Goal: Task Accomplishment & Management: Manage account settings

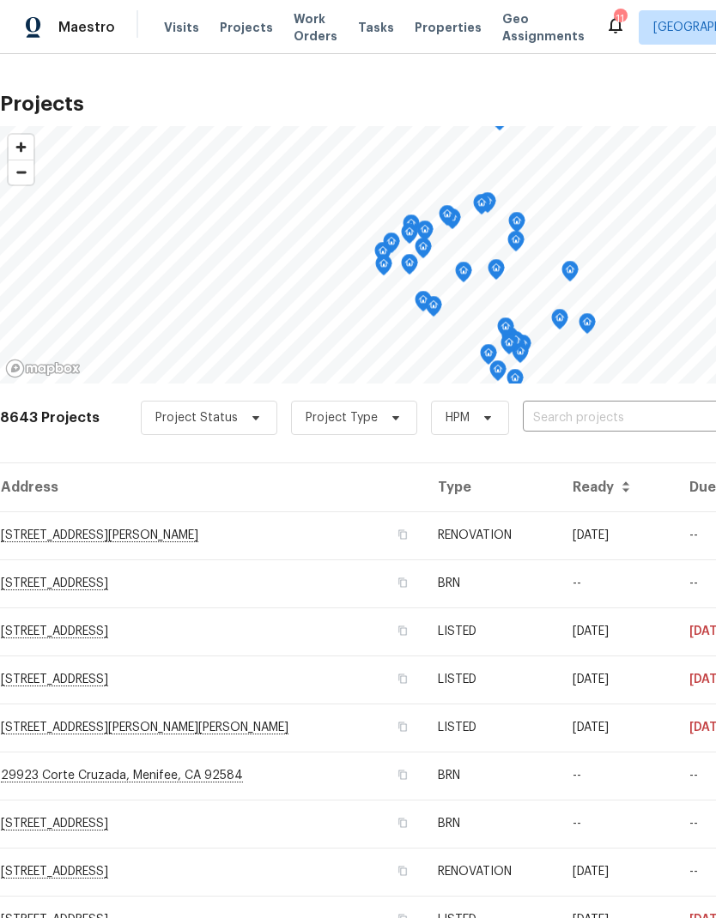
click at [610, 409] on input "text" at bounding box center [621, 418] width 197 height 27
type input "36088"
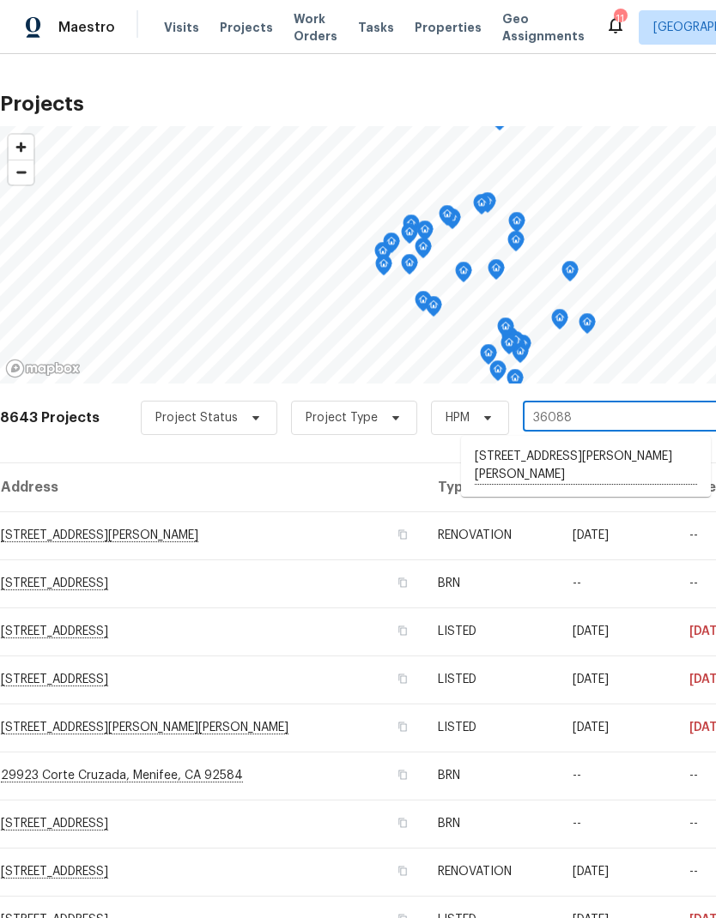
click at [616, 451] on li "[STREET_ADDRESS][PERSON_NAME][PERSON_NAME]" at bounding box center [586, 466] width 250 height 47
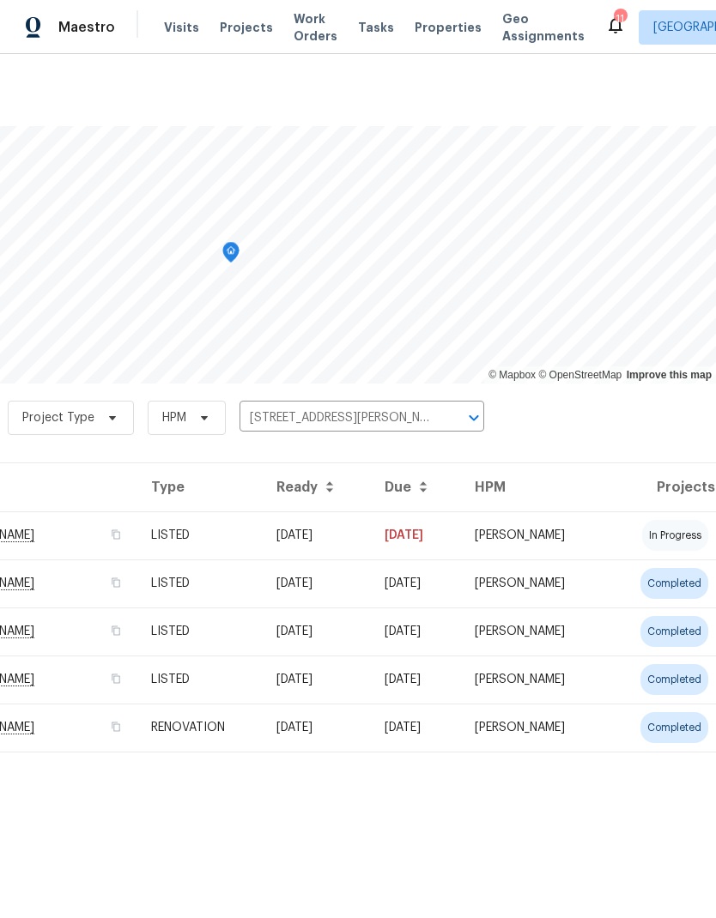
scroll to position [0, 254]
click at [592, 528] on td "[PERSON_NAME]" at bounding box center [533, 536] width 145 height 48
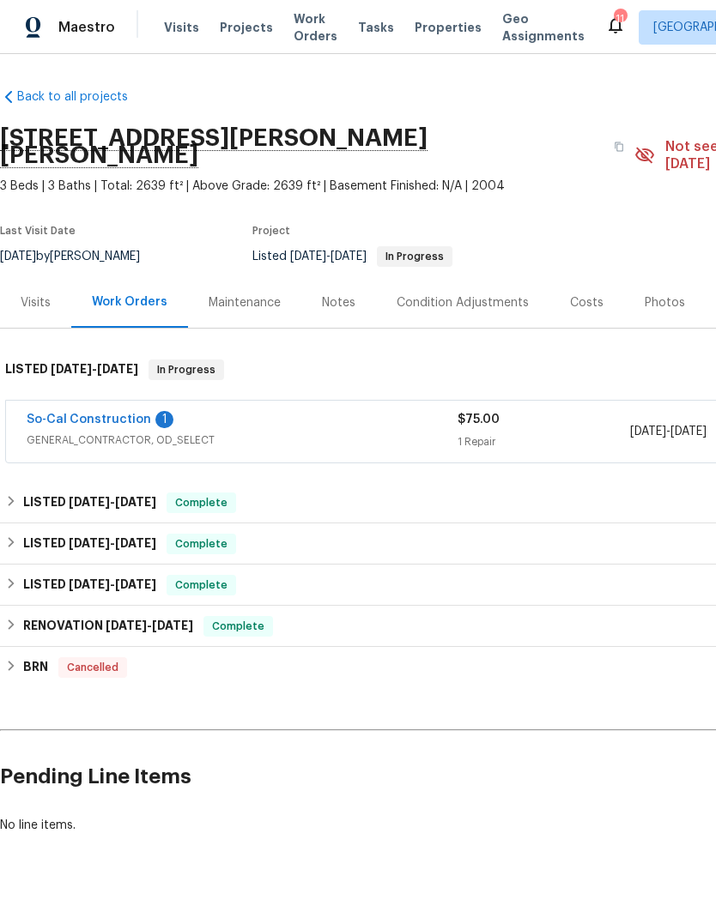
click at [64, 414] on link "So-Cal Construction" at bounding box center [89, 420] width 124 height 12
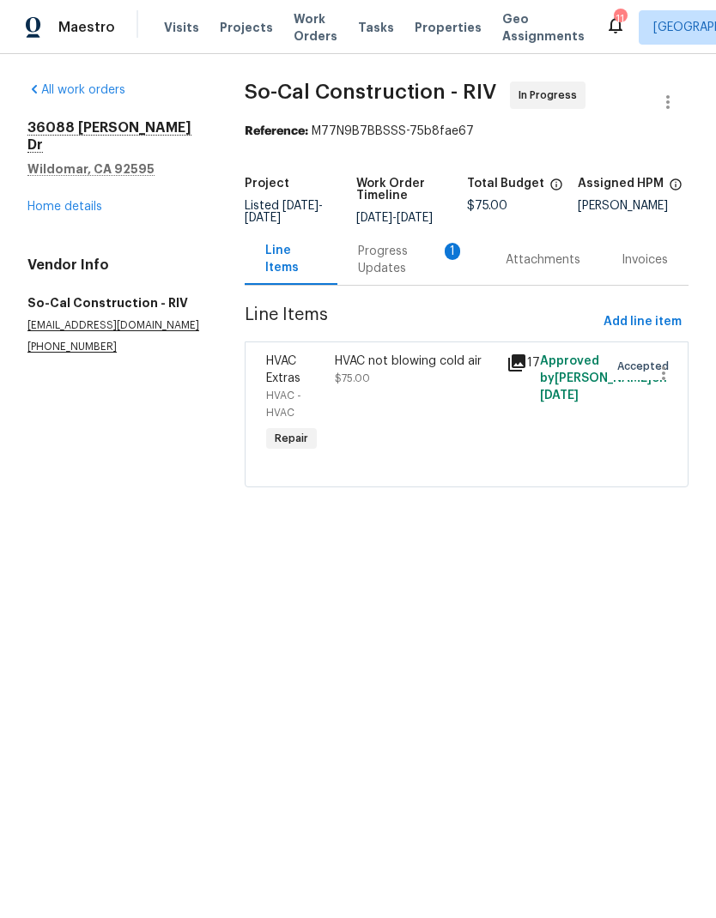
click at [385, 258] on div "Progress Updates 1" at bounding box center [411, 260] width 106 height 34
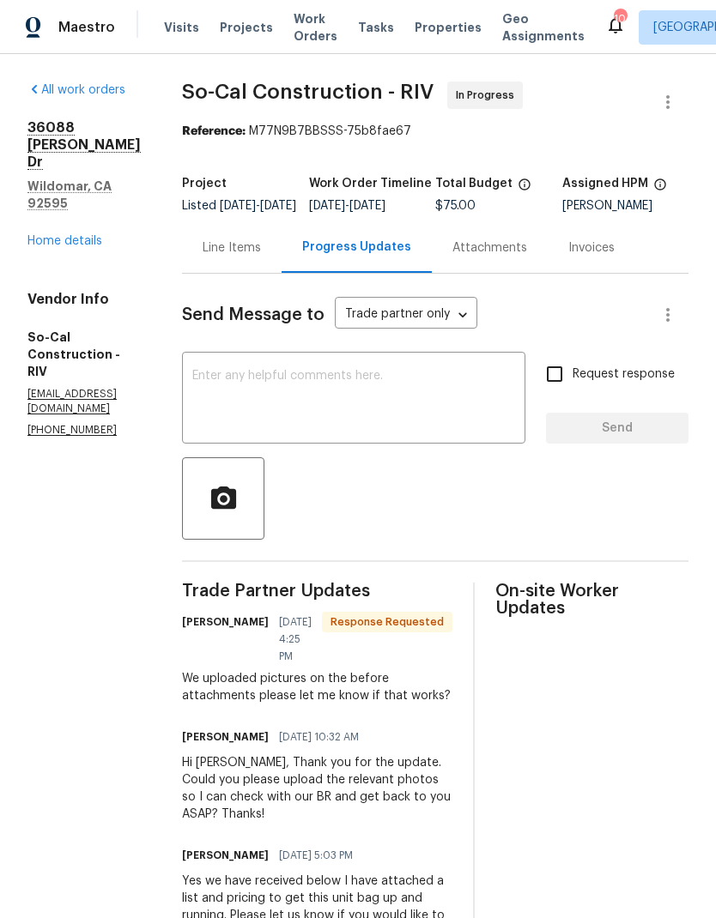
click at [270, 249] on div "Line Items" at bounding box center [232, 247] width 100 height 51
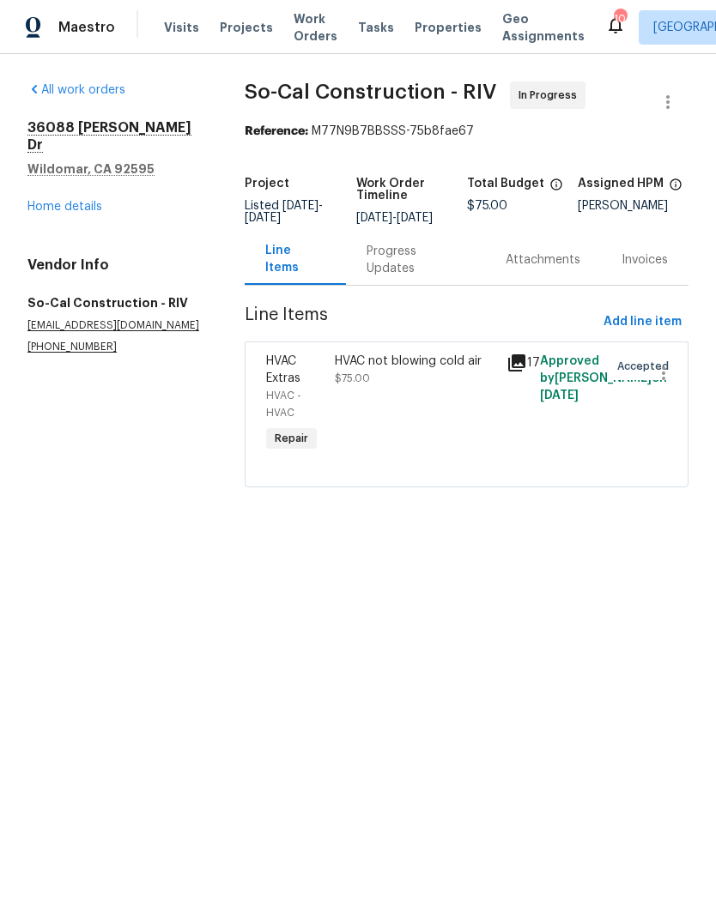
click at [445, 387] on div "HVAC not blowing cold air $75.00" at bounding box center [415, 370] width 161 height 34
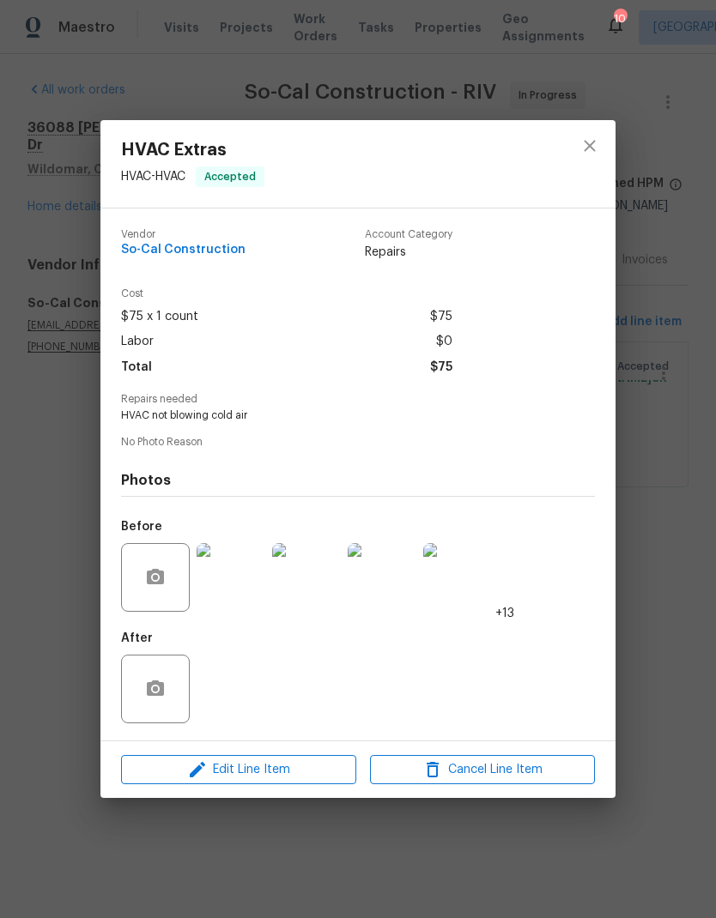
click at [230, 582] on img at bounding box center [231, 577] width 69 height 69
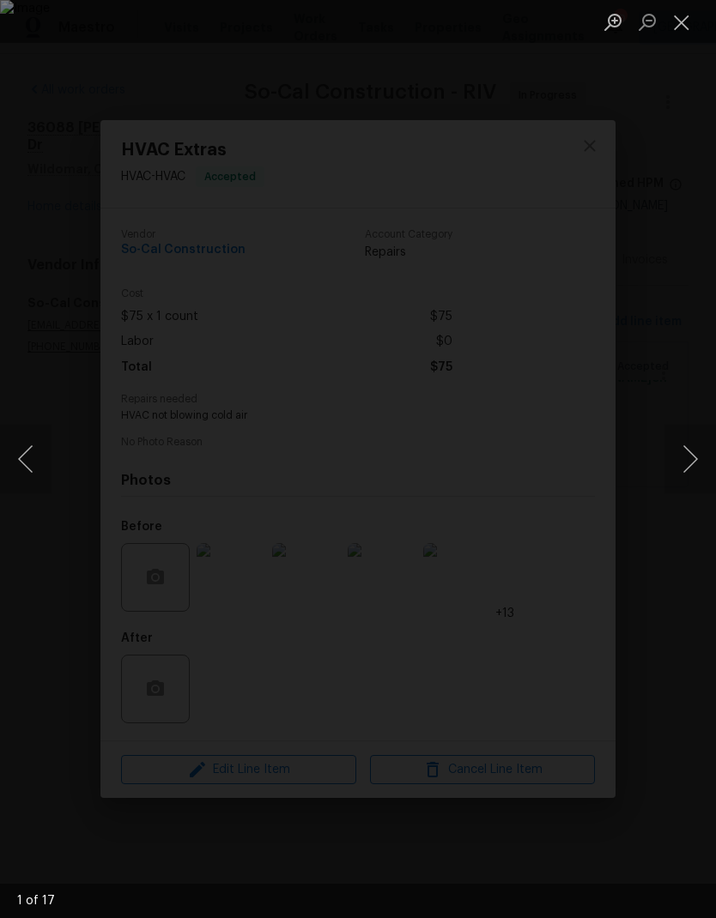
click at [691, 448] on button "Next image" at bounding box center [690, 459] width 52 height 69
click at [682, 446] on button "Next image" at bounding box center [690, 459] width 52 height 69
click at [688, 451] on button "Next image" at bounding box center [690, 459] width 52 height 69
click at [693, 452] on button "Next image" at bounding box center [690, 459] width 52 height 69
click at [693, 449] on button "Next image" at bounding box center [690, 459] width 52 height 69
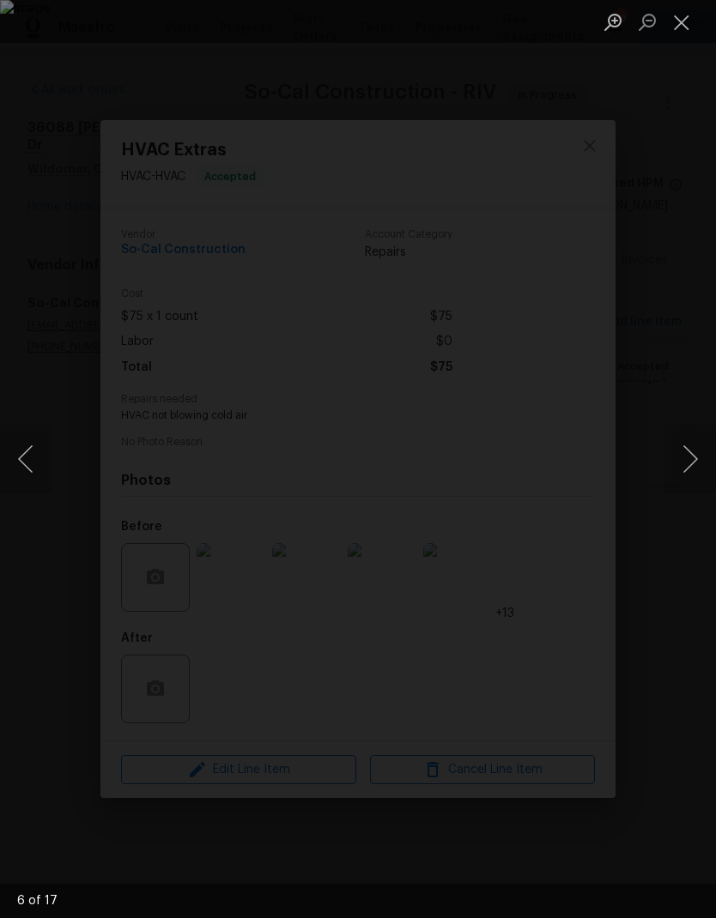
click at [684, 451] on button "Next image" at bounding box center [690, 459] width 52 height 69
click at [688, 453] on button "Next image" at bounding box center [690, 459] width 52 height 69
click at [690, 452] on button "Next image" at bounding box center [690, 459] width 52 height 69
click at [692, 458] on button "Next image" at bounding box center [690, 459] width 52 height 69
click at [687, 19] on button "Close lightbox" at bounding box center [681, 22] width 34 height 30
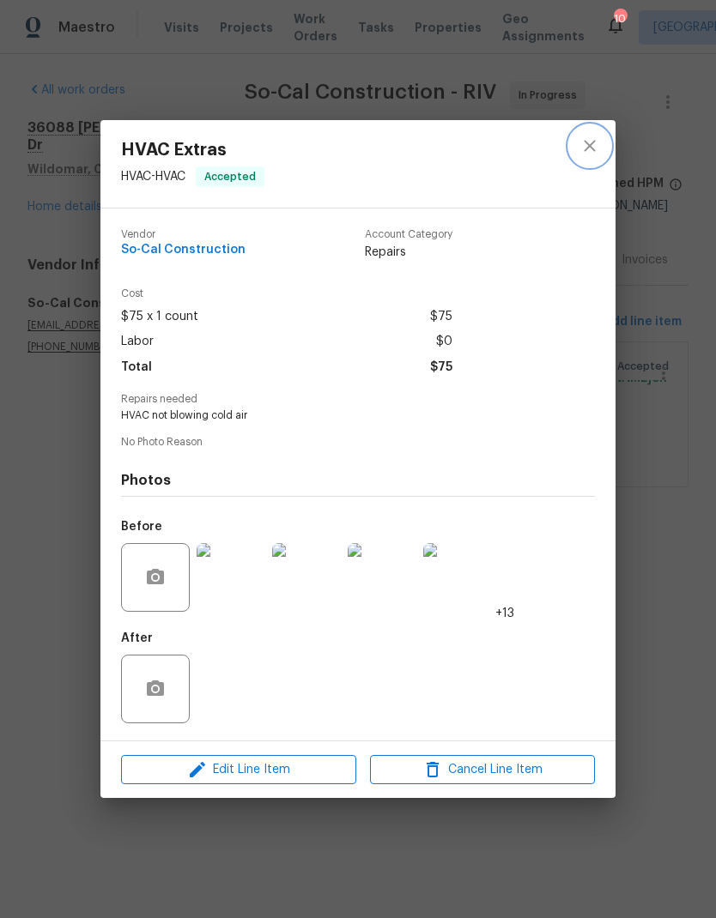
click at [593, 142] on icon "close" at bounding box center [589, 146] width 21 height 21
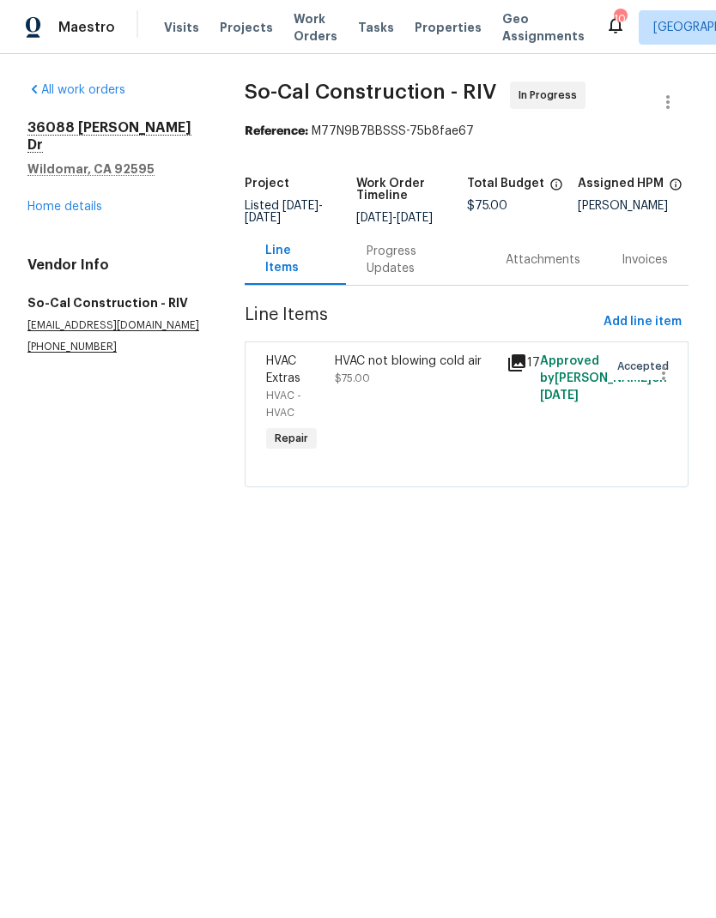
click at [421, 264] on div "Progress Updates" at bounding box center [416, 260] width 98 height 34
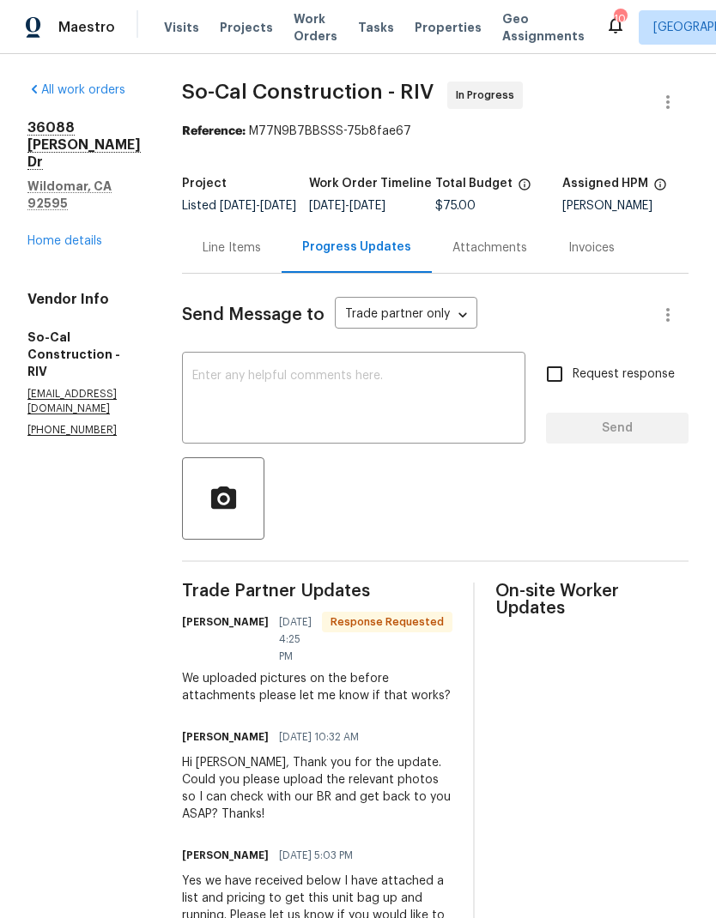
click at [391, 394] on textarea at bounding box center [353, 400] width 323 height 60
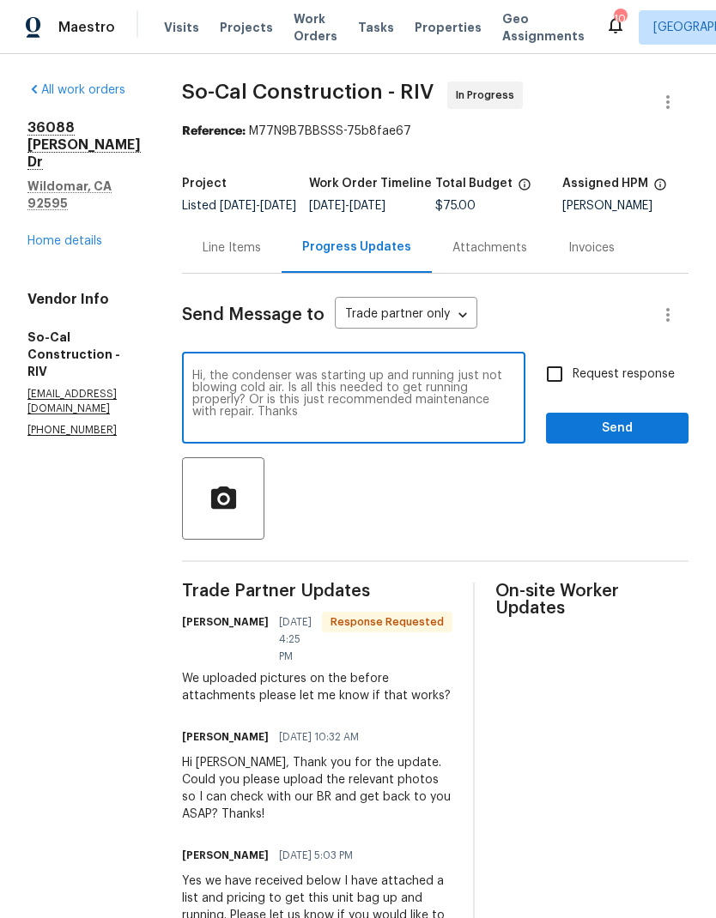
type textarea "Hi, the condenser was starting up and running just not blowing cold air. Is all…"
click at [557, 381] on input "Request response" at bounding box center [555, 374] width 36 height 36
checkbox input "true"
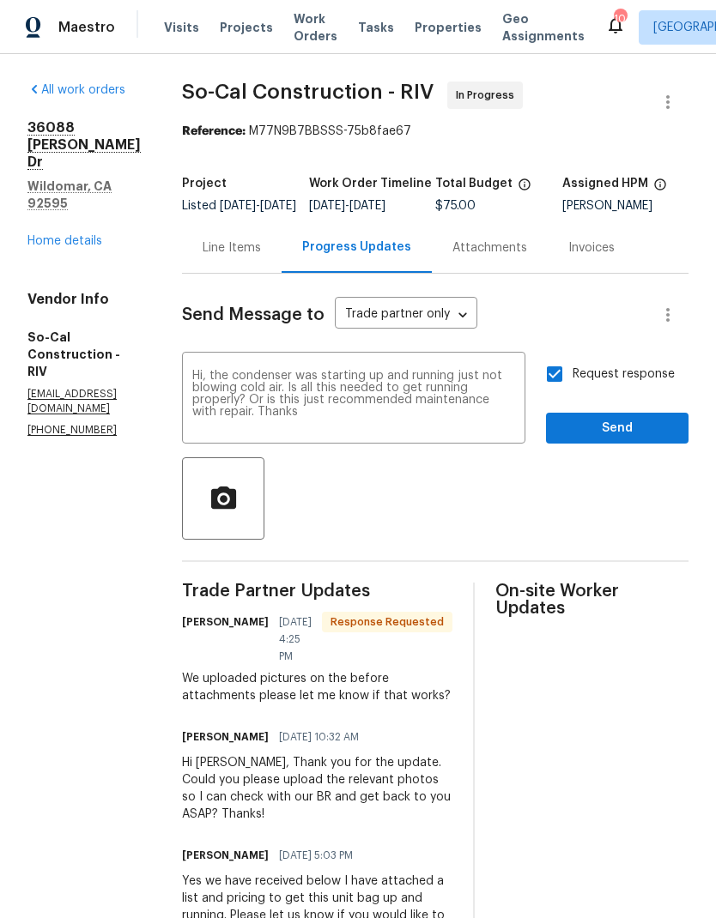
click at [622, 427] on button "Send" at bounding box center [617, 429] width 142 height 32
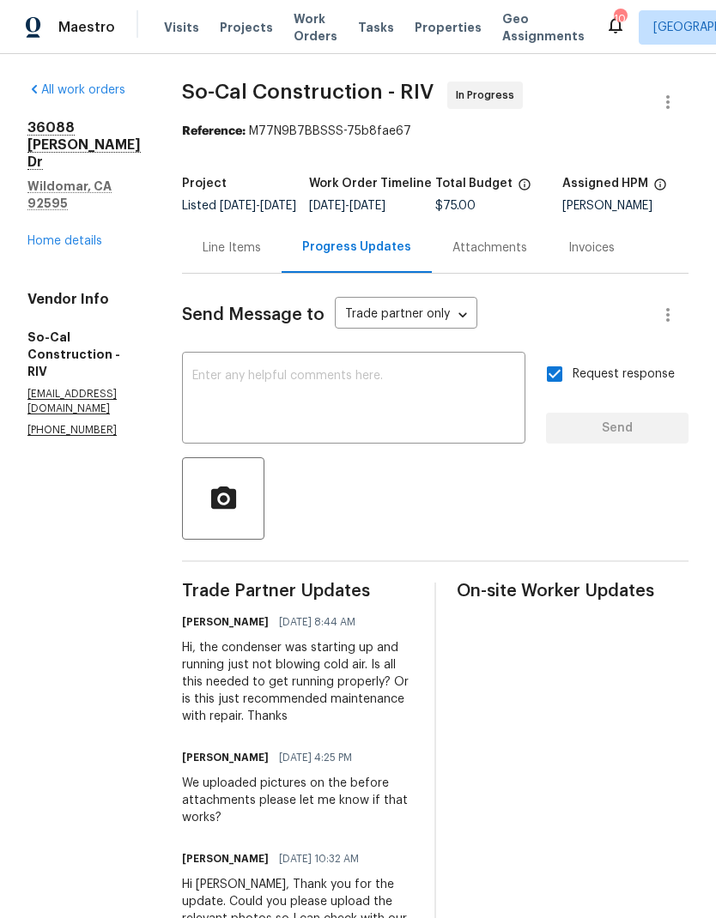
click at [59, 235] on link "Home details" at bounding box center [64, 241] width 75 height 12
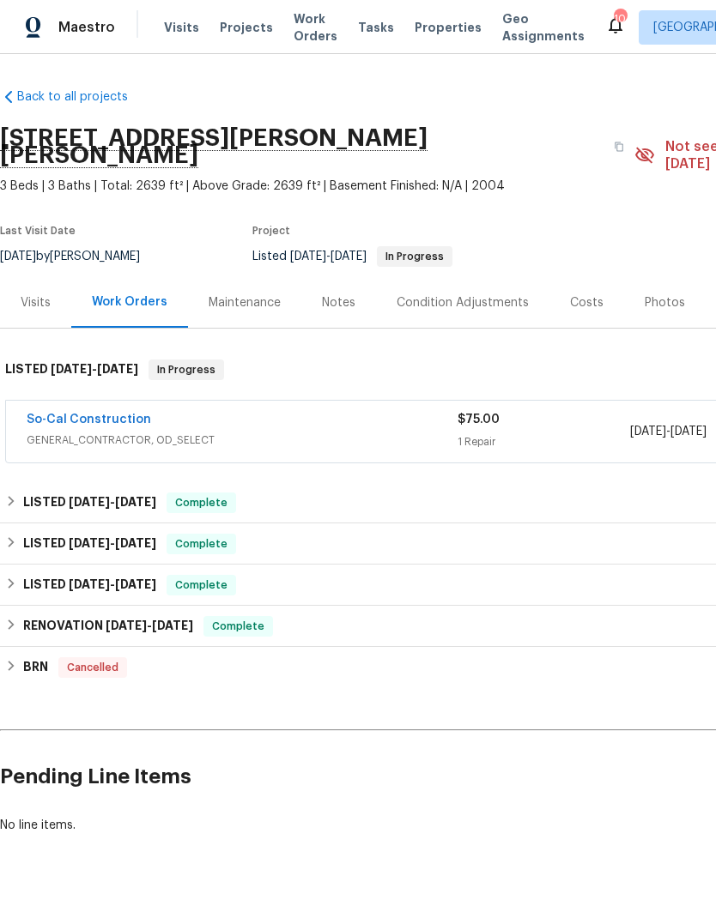
click at [336, 277] on div "Notes" at bounding box center [338, 302] width 75 height 51
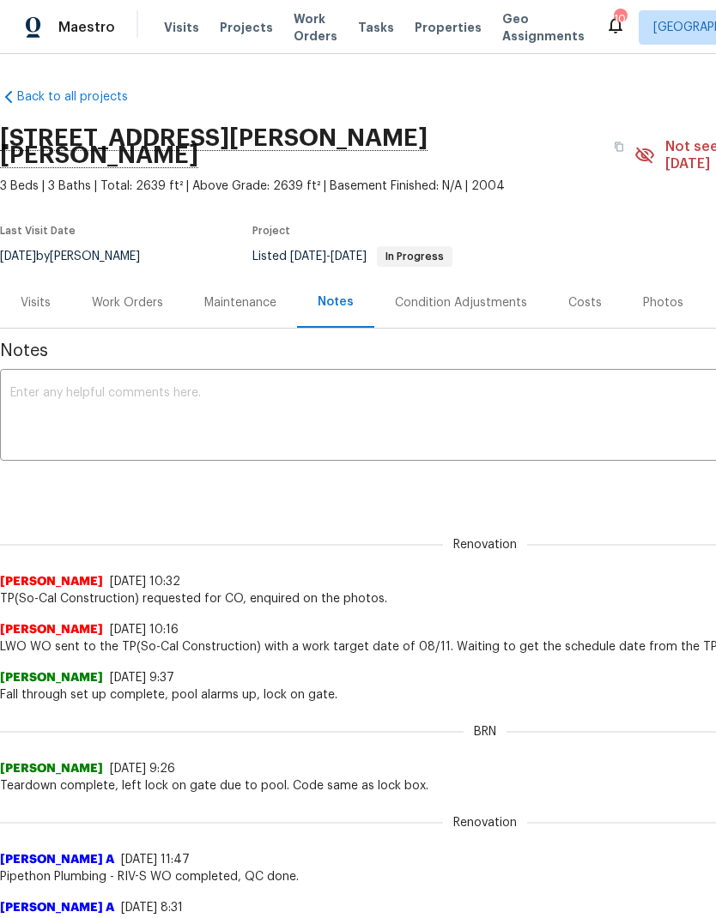
click at [89, 387] on textarea at bounding box center [484, 417] width 949 height 60
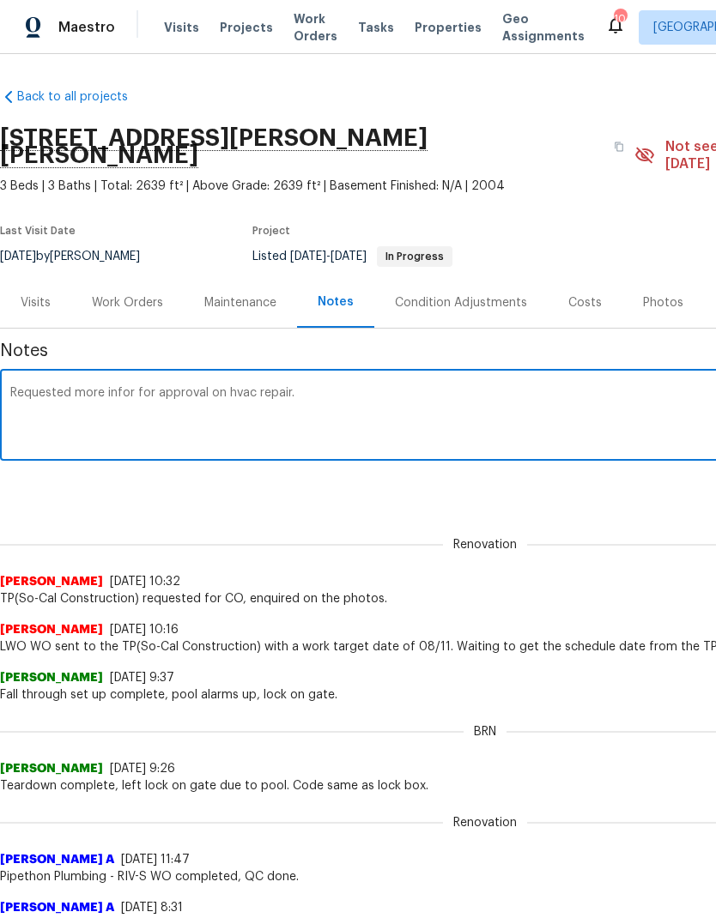
click at [117, 387] on textarea "Requested more infor for approval on hvac repair." at bounding box center [484, 417] width 949 height 60
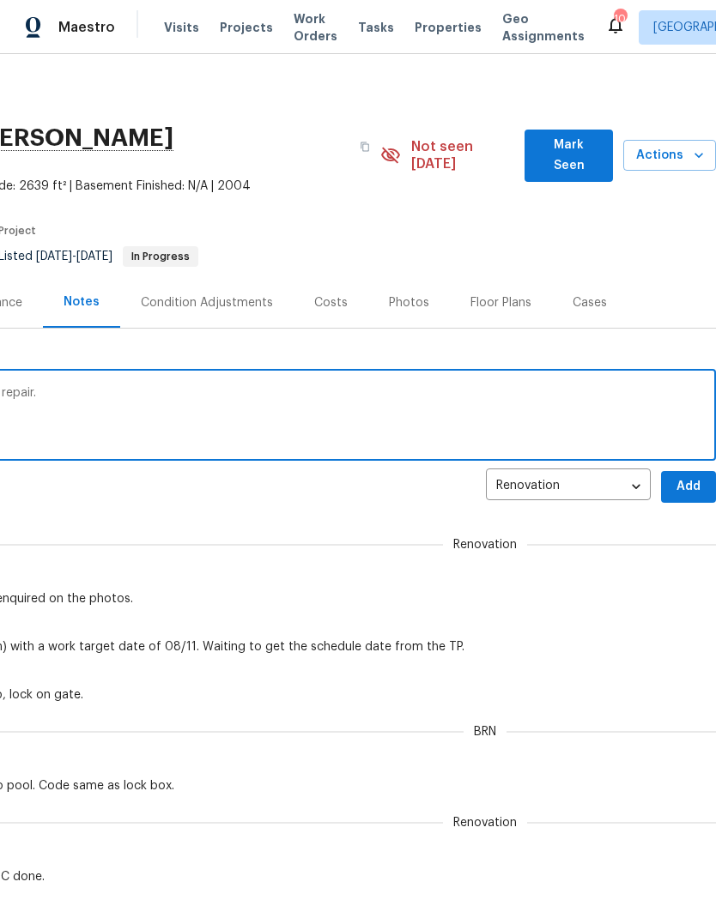
scroll to position [0, 254]
type textarea "Requested more info for approval on hvac repair."
click at [694, 476] on span "Add" at bounding box center [688, 486] width 27 height 21
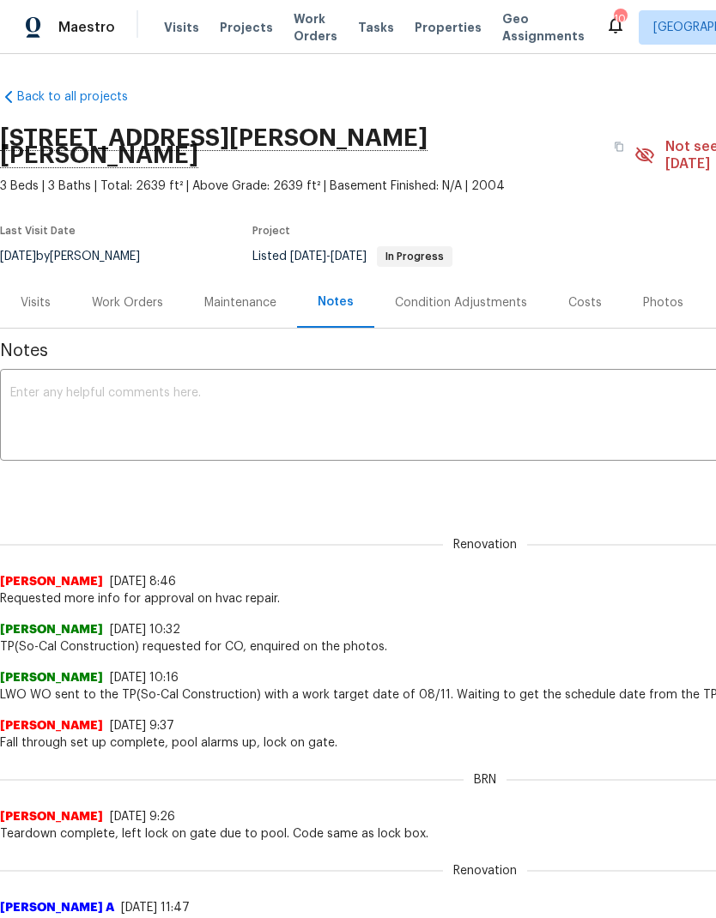
scroll to position [0, 0]
click at [170, 27] on span "Visits" at bounding box center [181, 27] width 35 height 17
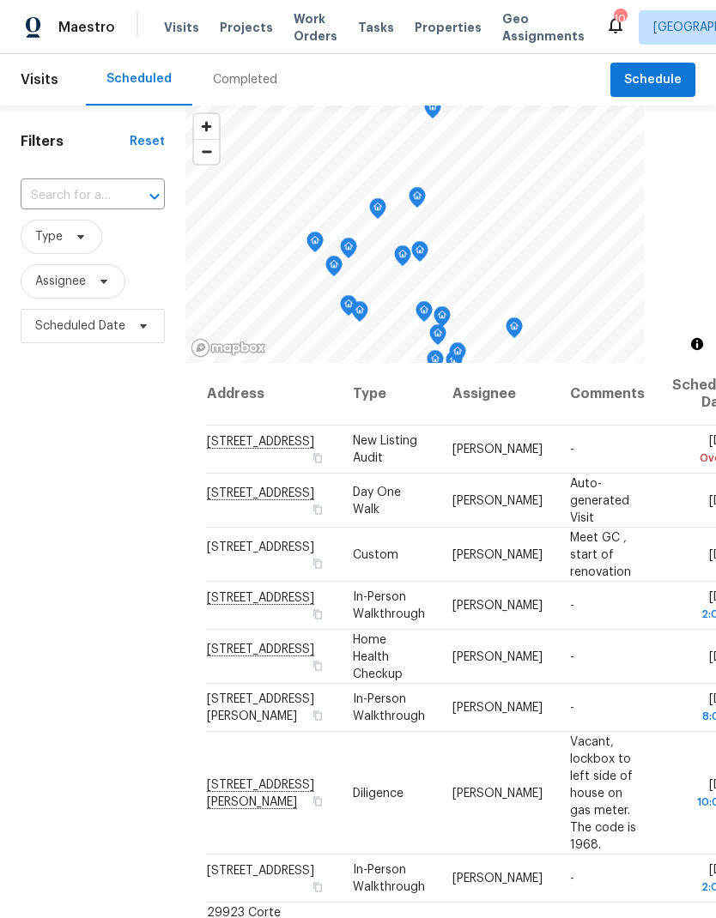
click at [70, 197] on input "text" at bounding box center [69, 196] width 96 height 27
type input "4107"
click at [66, 279] on li "[STREET_ADDRESS]" at bounding box center [91, 264] width 143 height 29
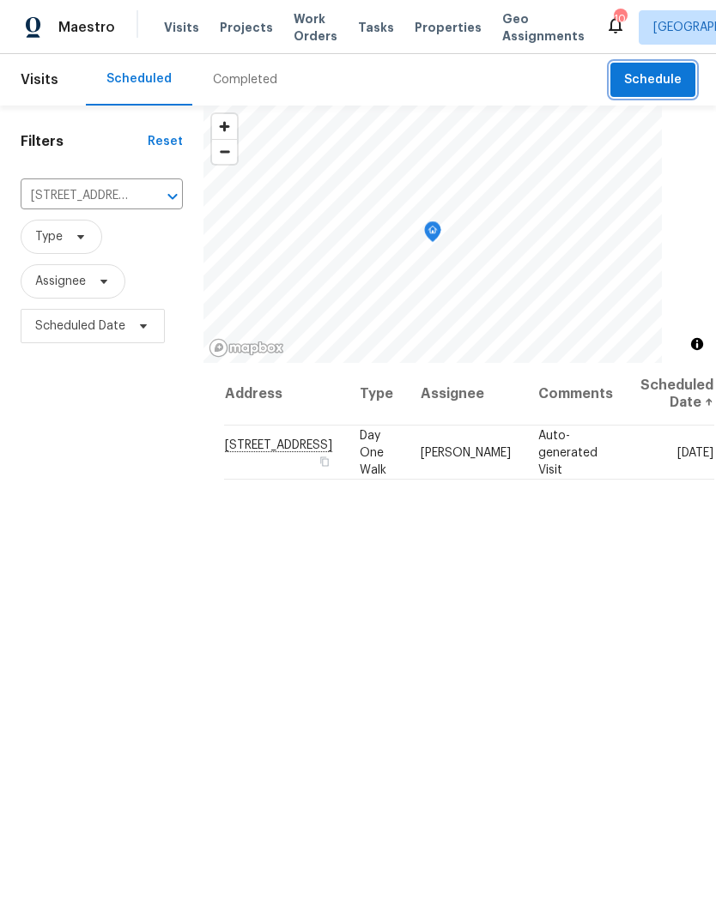
click at [664, 71] on span "Schedule" at bounding box center [653, 80] width 58 height 21
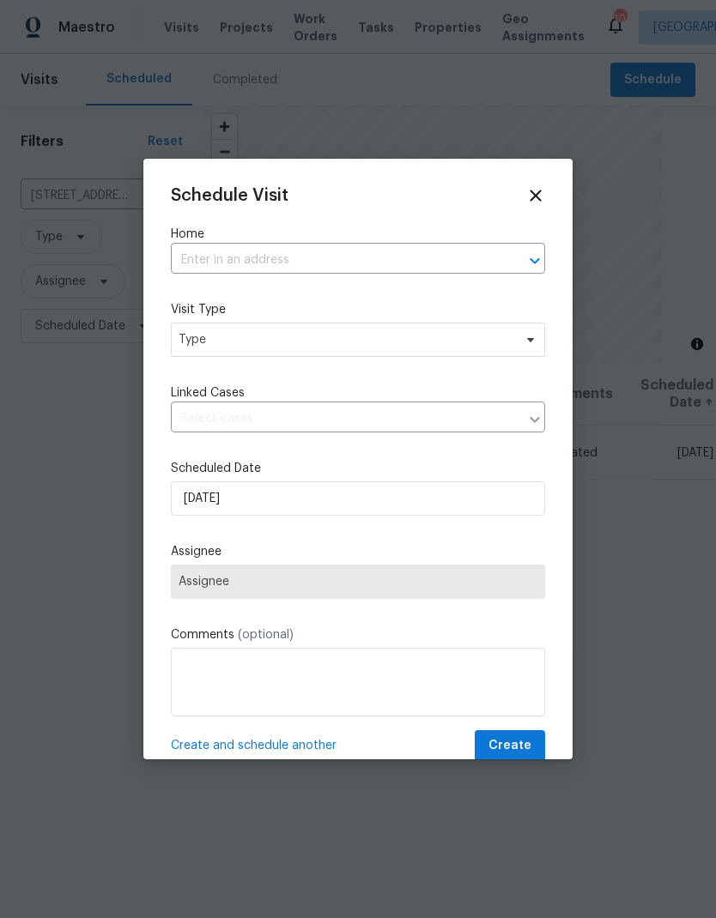
click at [466, 248] on input "text" at bounding box center [334, 260] width 326 height 27
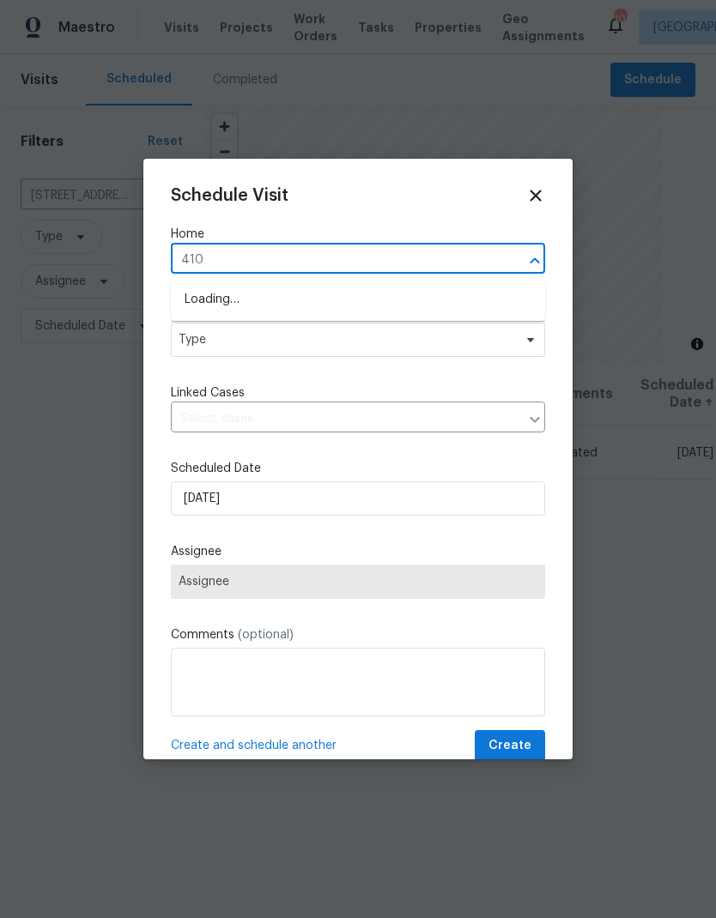
type input "4107"
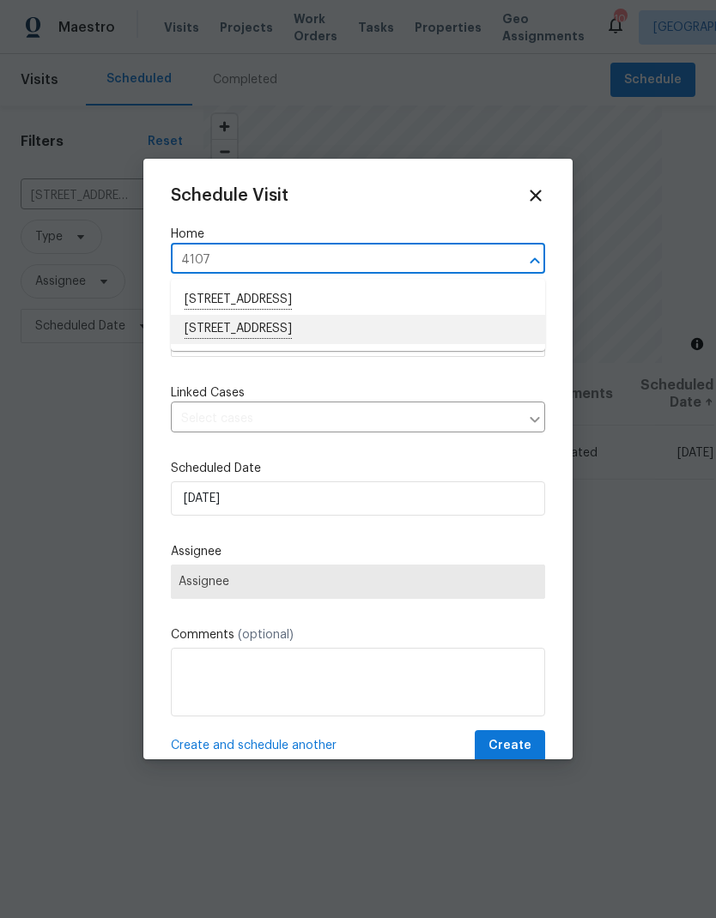
click at [399, 330] on li "[STREET_ADDRESS]" at bounding box center [358, 329] width 374 height 29
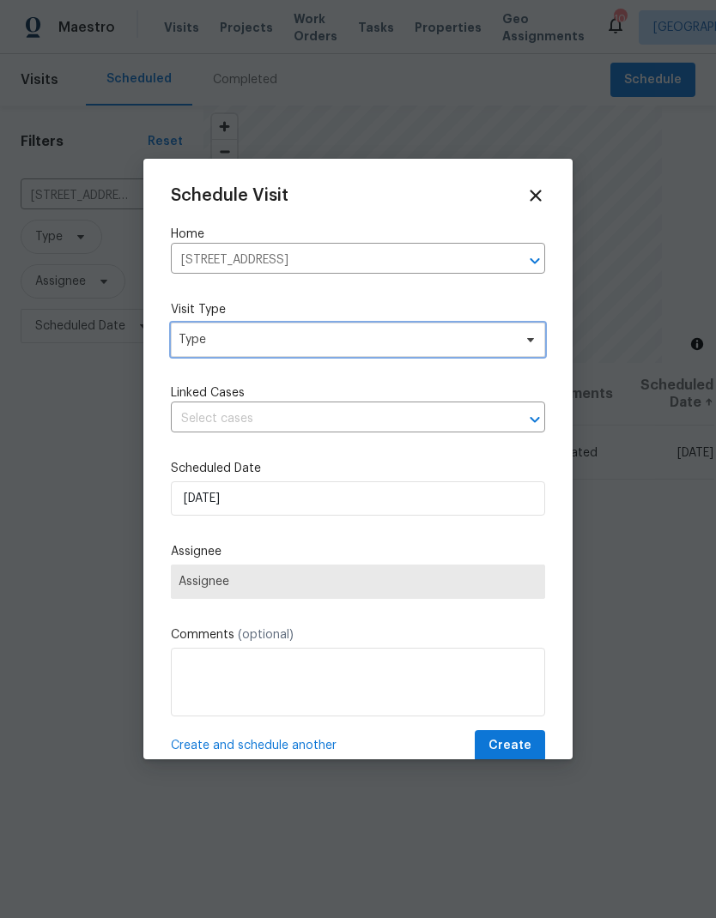
click at [385, 353] on span "Type" at bounding box center [358, 340] width 374 height 34
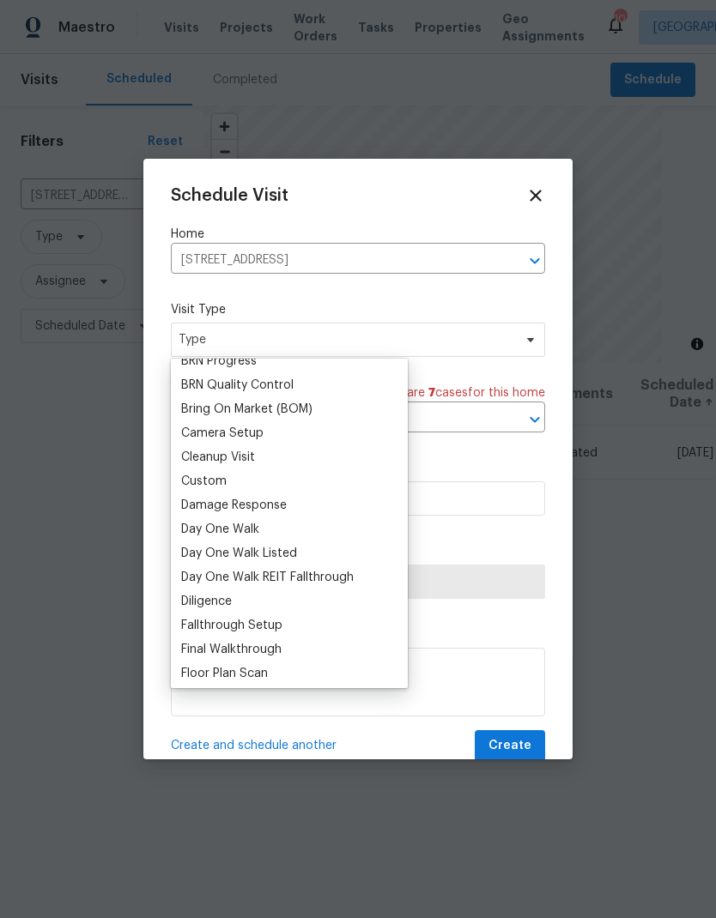
scroll to position [155, 0]
click at [237, 485] on div "Custom" at bounding box center [289, 483] width 227 height 24
click at [209, 478] on div "Custom" at bounding box center [203, 483] width 45 height 17
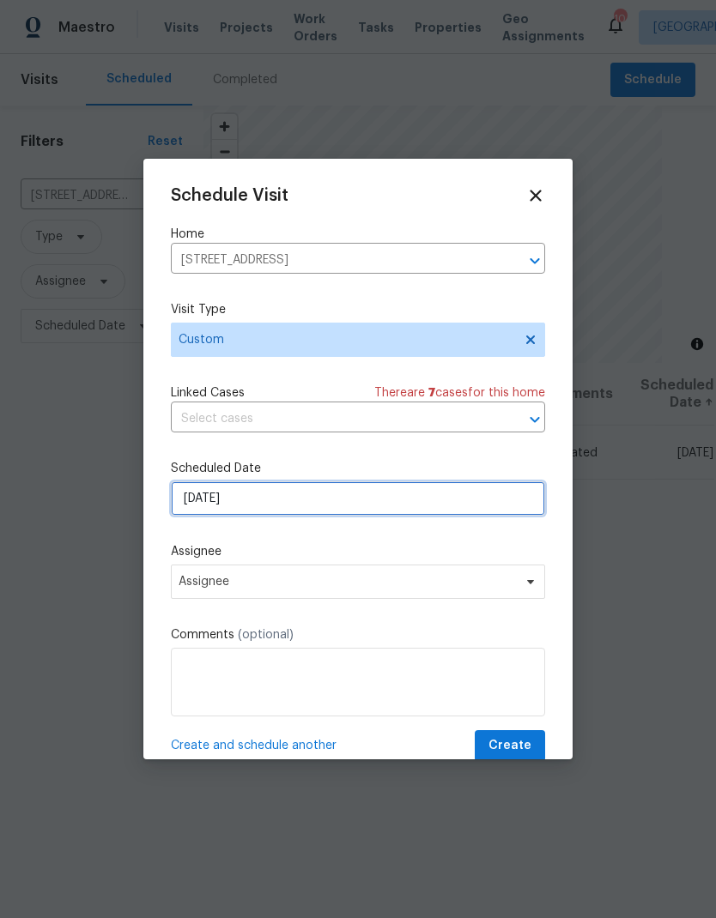
click at [370, 494] on input "[DATE]" at bounding box center [358, 499] width 374 height 34
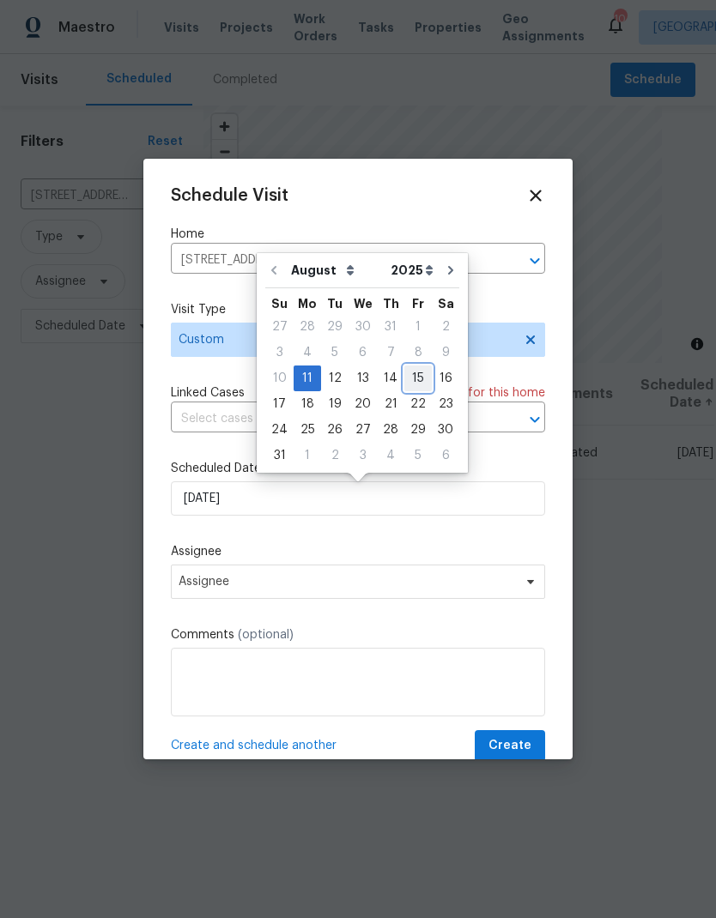
click at [415, 376] on div "15" at bounding box center [417, 379] width 27 height 24
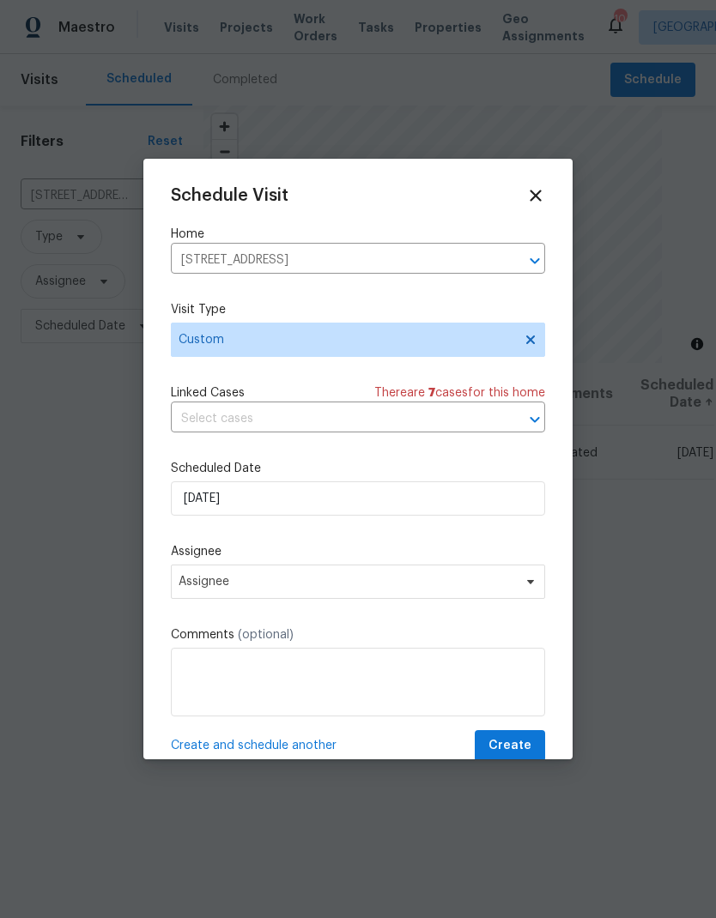
type input "[DATE]"
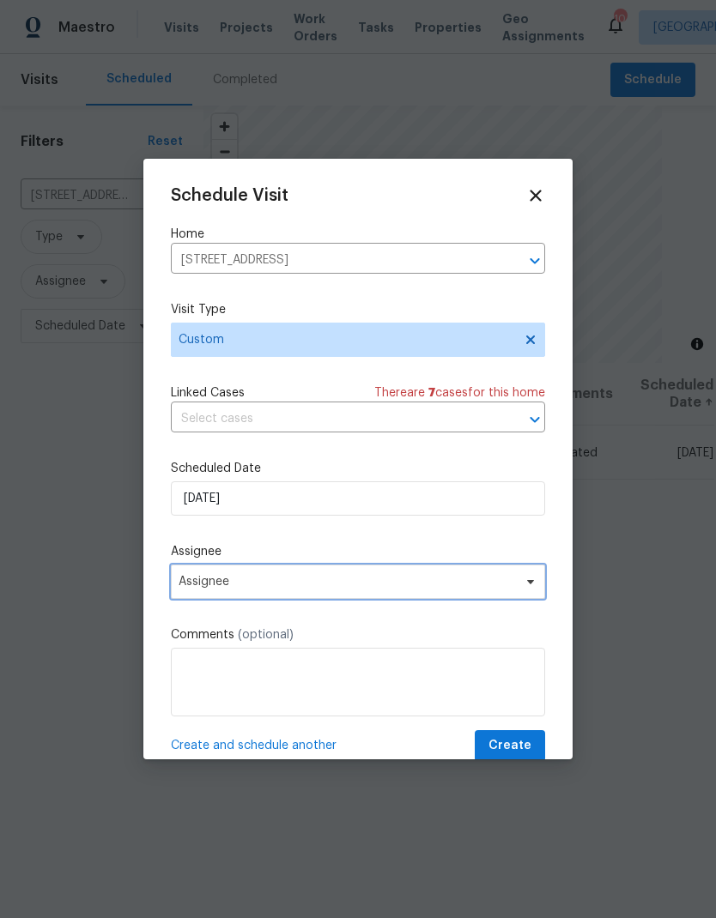
click at [348, 577] on span "Assignee" at bounding box center [358, 582] width 374 height 34
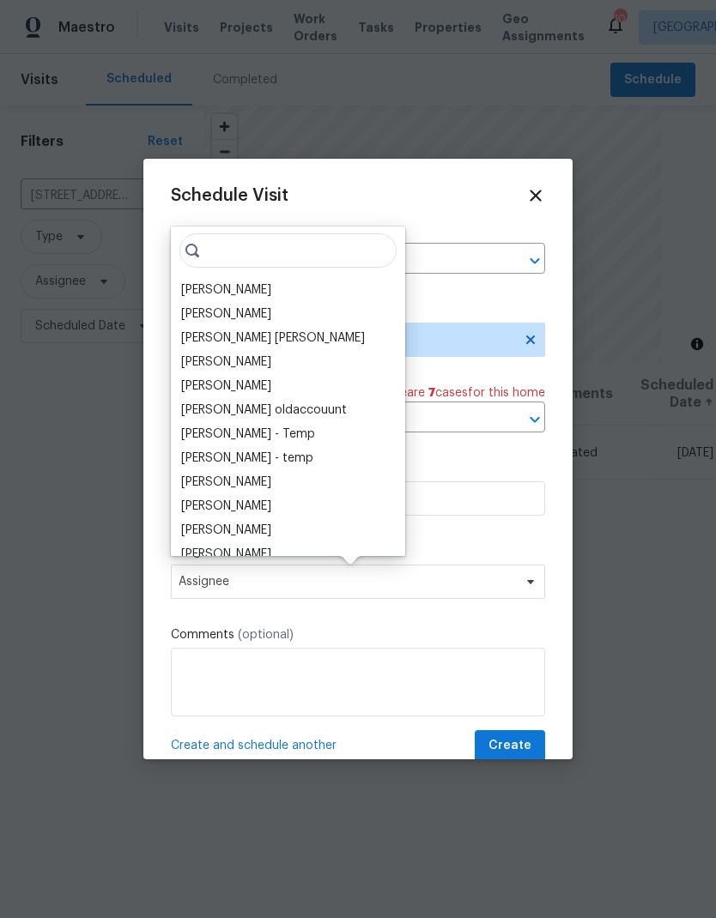
click at [271, 284] on div "[PERSON_NAME]" at bounding box center [226, 290] width 90 height 17
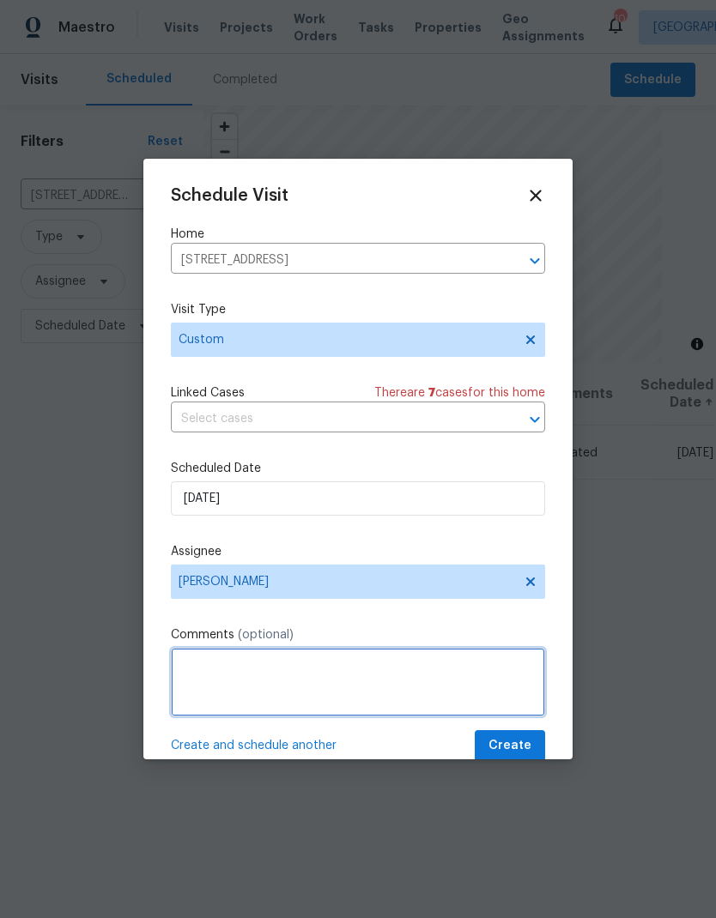
click at [331, 667] on textarea at bounding box center [358, 682] width 374 height 69
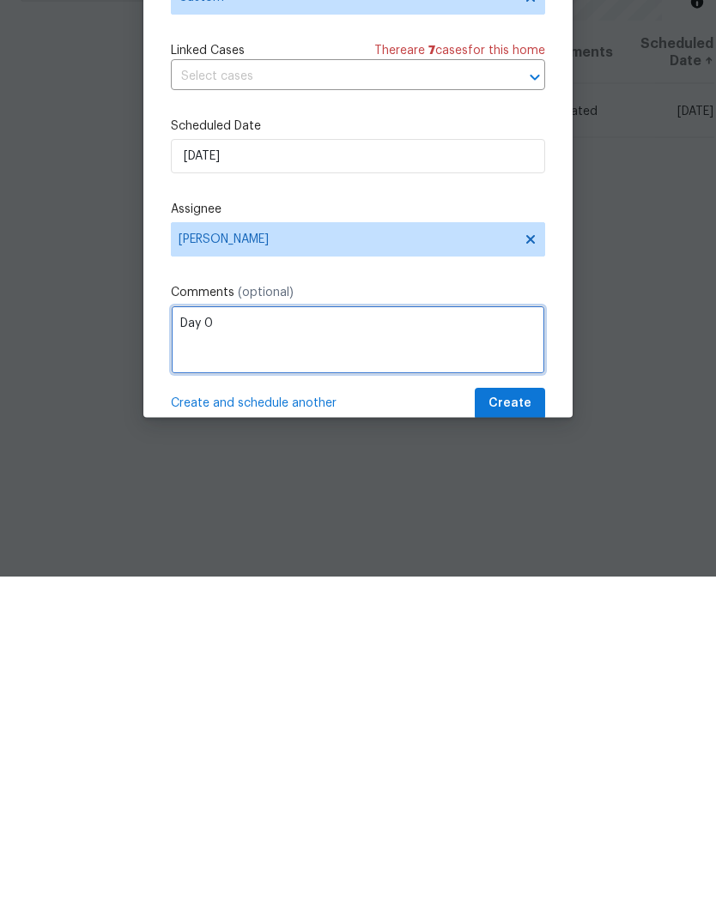
type textarea "Day 0"
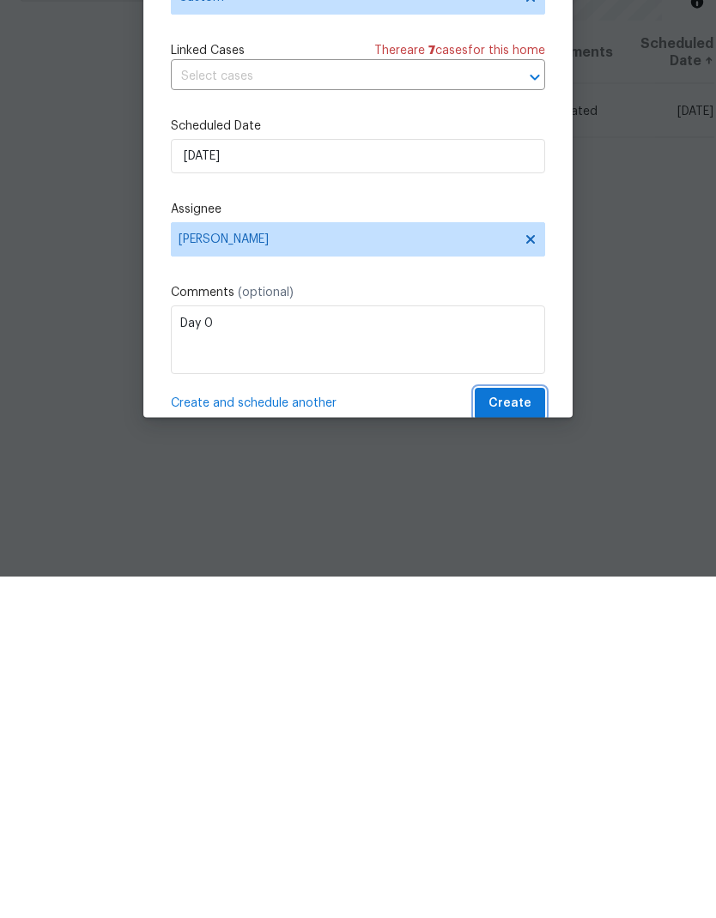
click at [522, 736] on span "Create" at bounding box center [509, 746] width 43 height 21
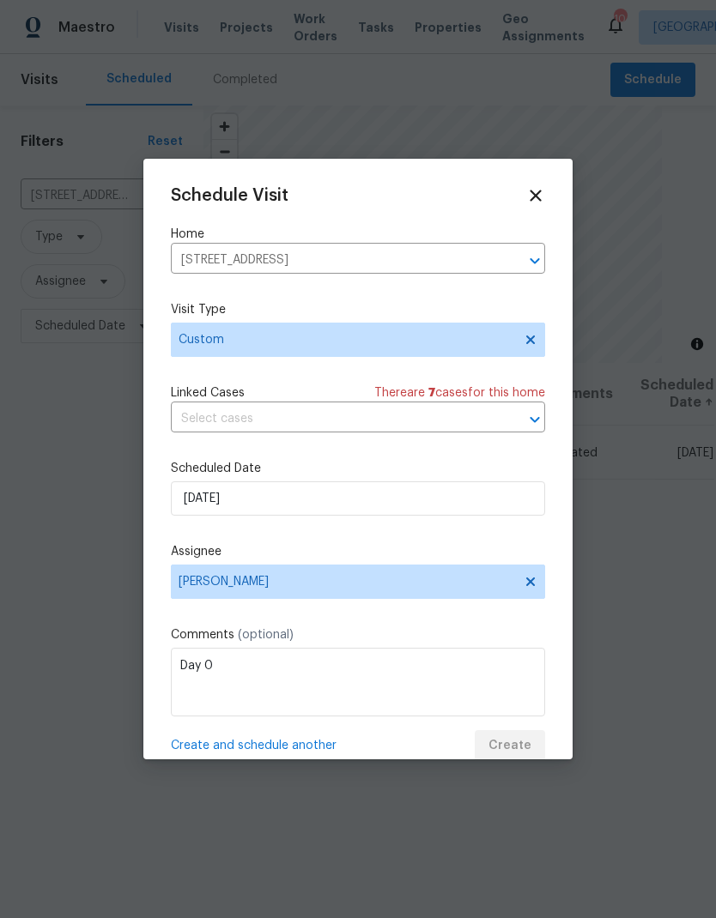
scroll to position [0, 0]
